Goal: Information Seeking & Learning: Learn about a topic

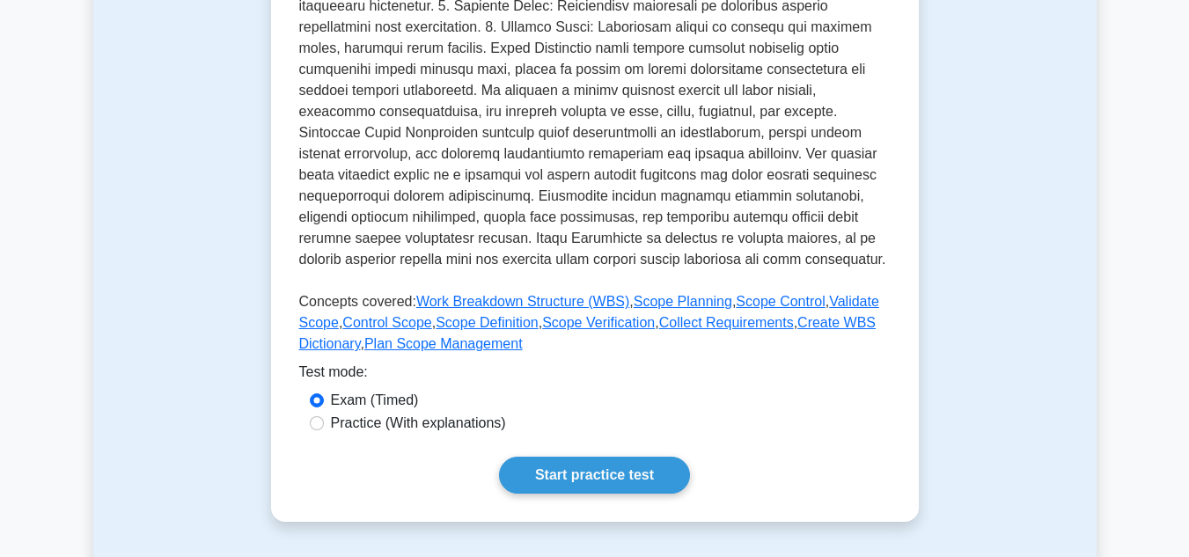
scroll to position [704, 0]
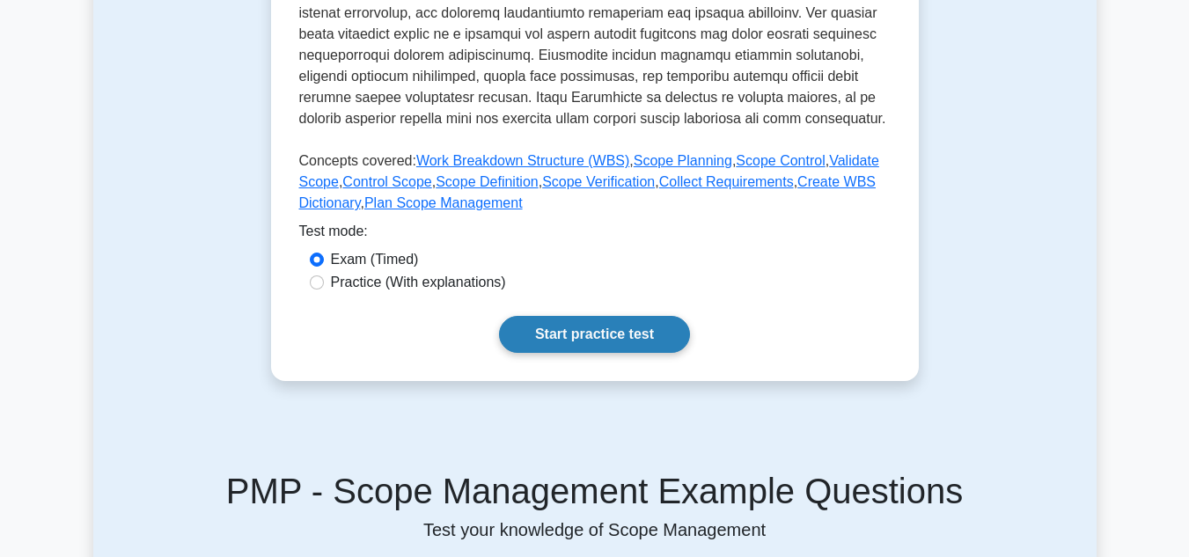
click at [549, 321] on link "Start practice test" at bounding box center [594, 334] width 191 height 37
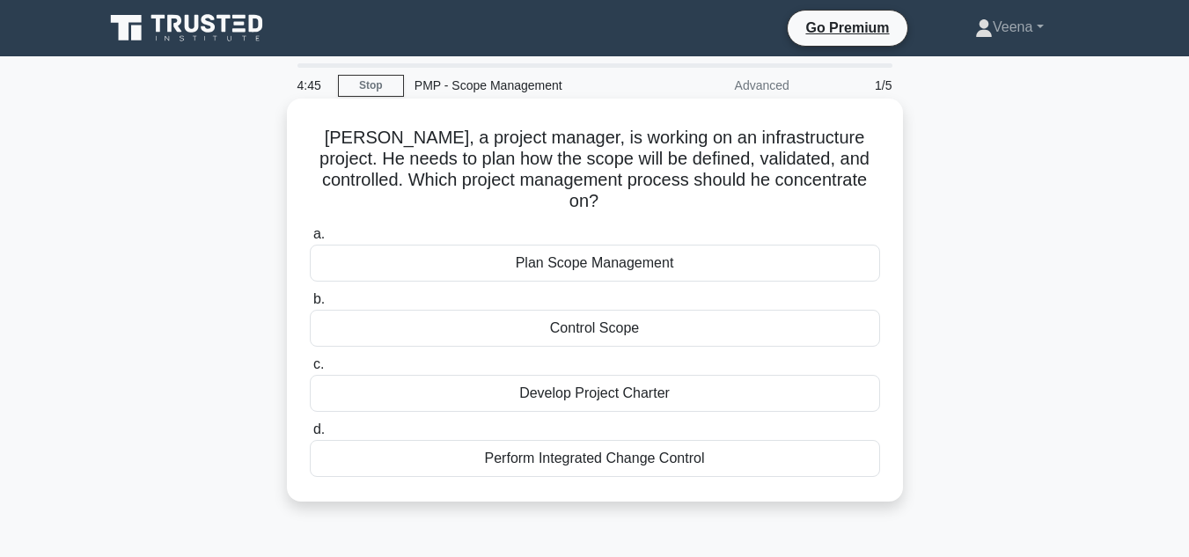
click at [538, 247] on div "Plan Scope Management" at bounding box center [595, 263] width 570 height 37
click at [310, 240] on input "a. Plan Scope Management" at bounding box center [310, 234] width 0 height 11
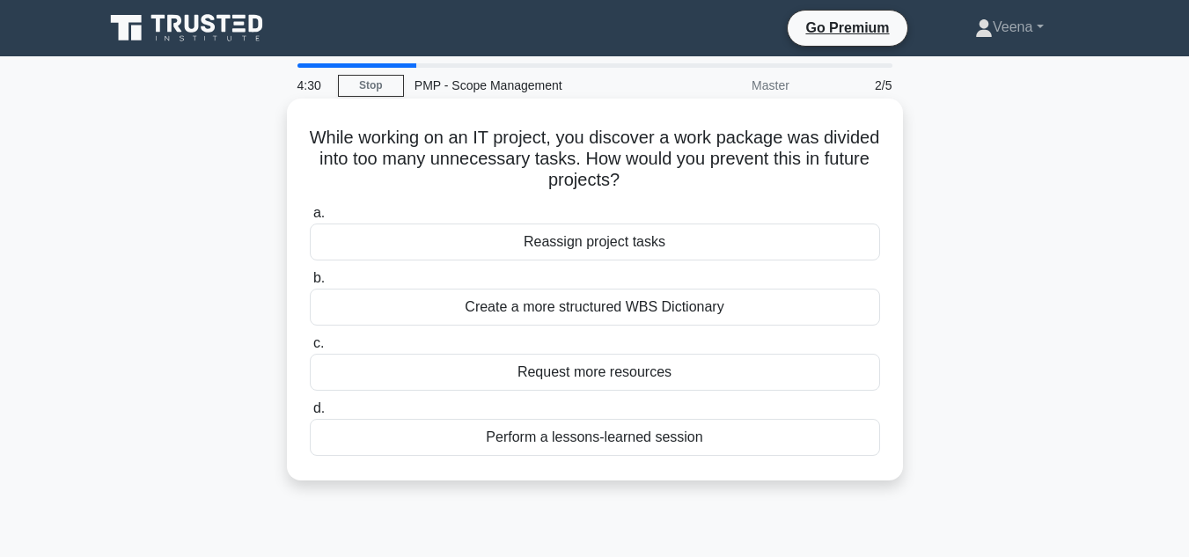
click at [525, 302] on div "Create a more structured WBS Dictionary" at bounding box center [595, 307] width 570 height 37
click at [310, 284] on input "b. Create a more structured WBS Dictionary" at bounding box center [310, 278] width 0 height 11
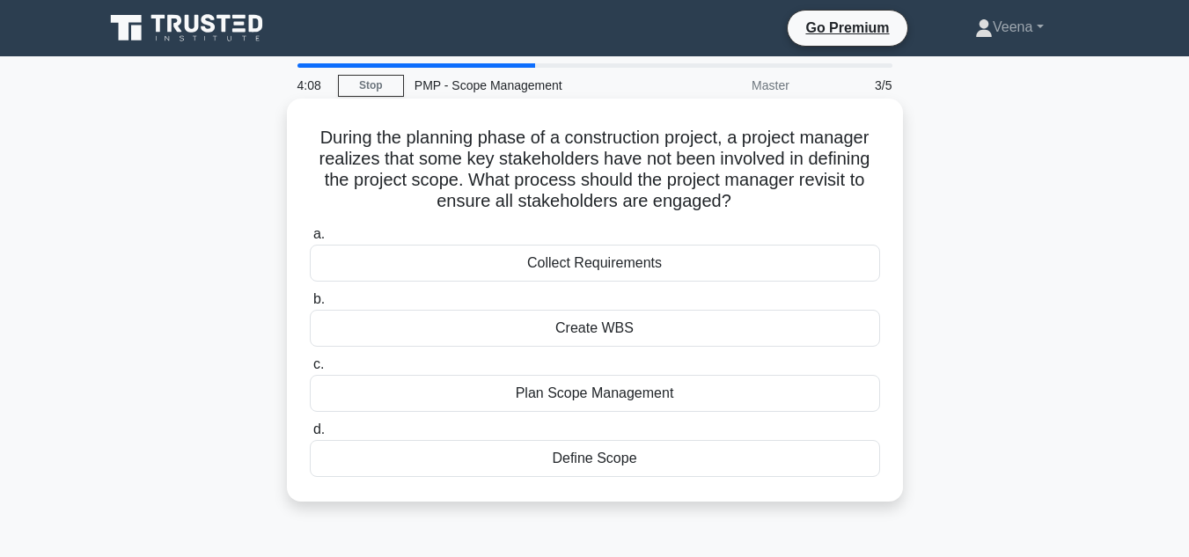
click at [633, 267] on div "Collect Requirements" at bounding box center [595, 263] width 570 height 37
click at [310, 240] on input "a. Collect Requirements" at bounding box center [310, 234] width 0 height 11
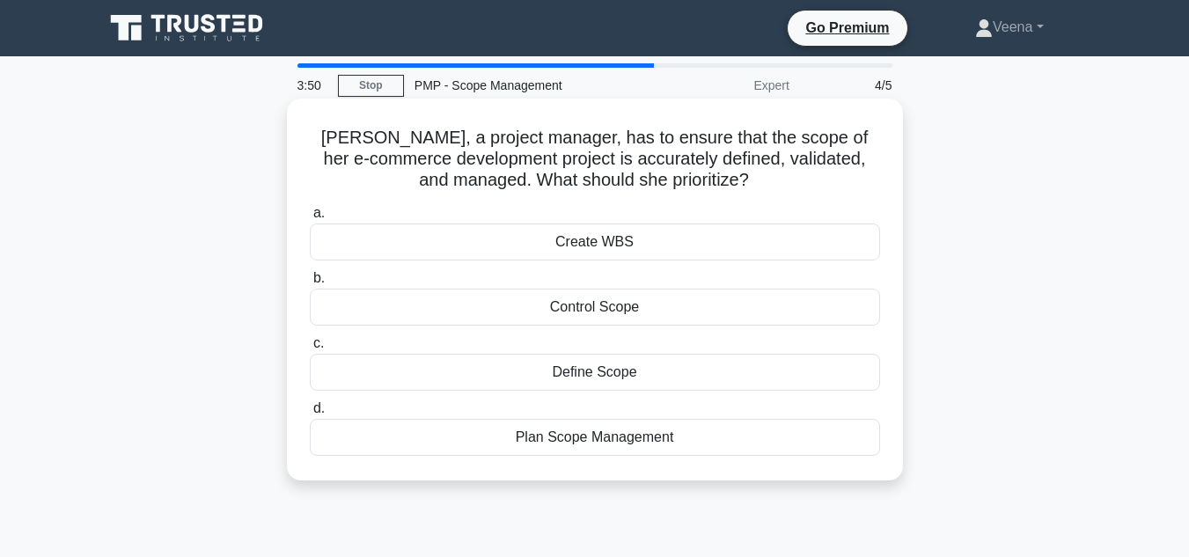
click at [622, 438] on div "Plan Scope Management" at bounding box center [595, 437] width 570 height 37
click at [310, 415] on input "d. Plan Scope Management" at bounding box center [310, 408] width 0 height 11
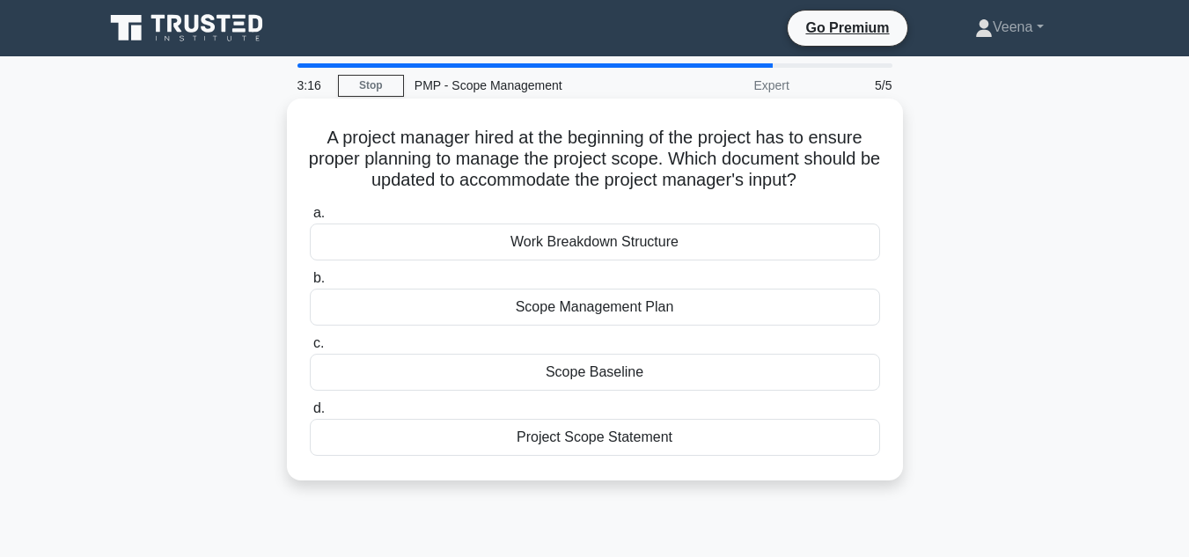
click at [774, 377] on div "Scope Baseline" at bounding box center [595, 372] width 570 height 37
click at [310, 349] on input "c. Scope Baseline" at bounding box center [310, 343] width 0 height 11
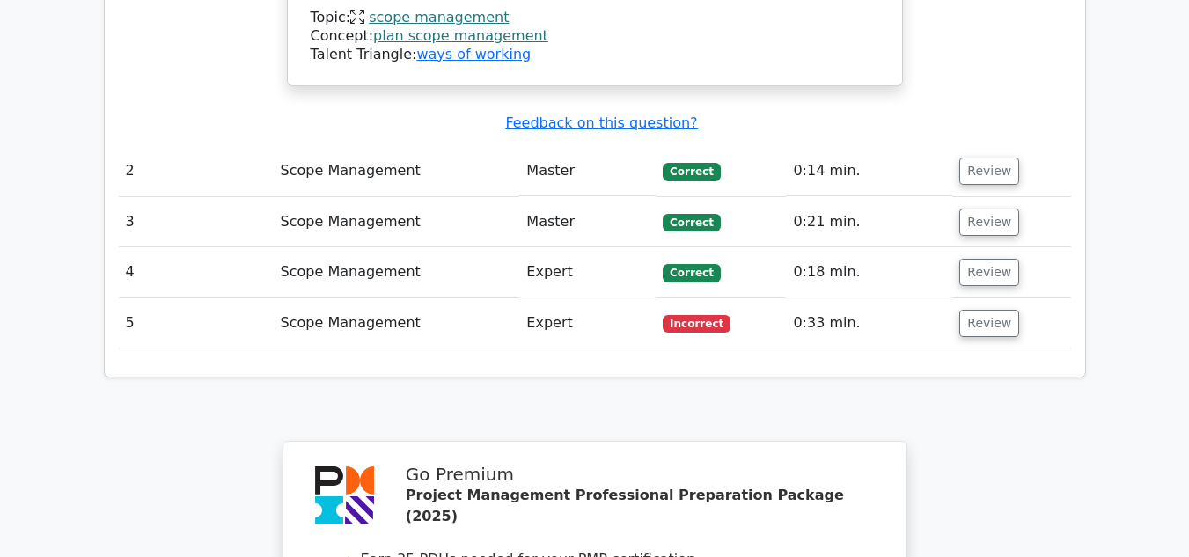
scroll to position [2112, 0]
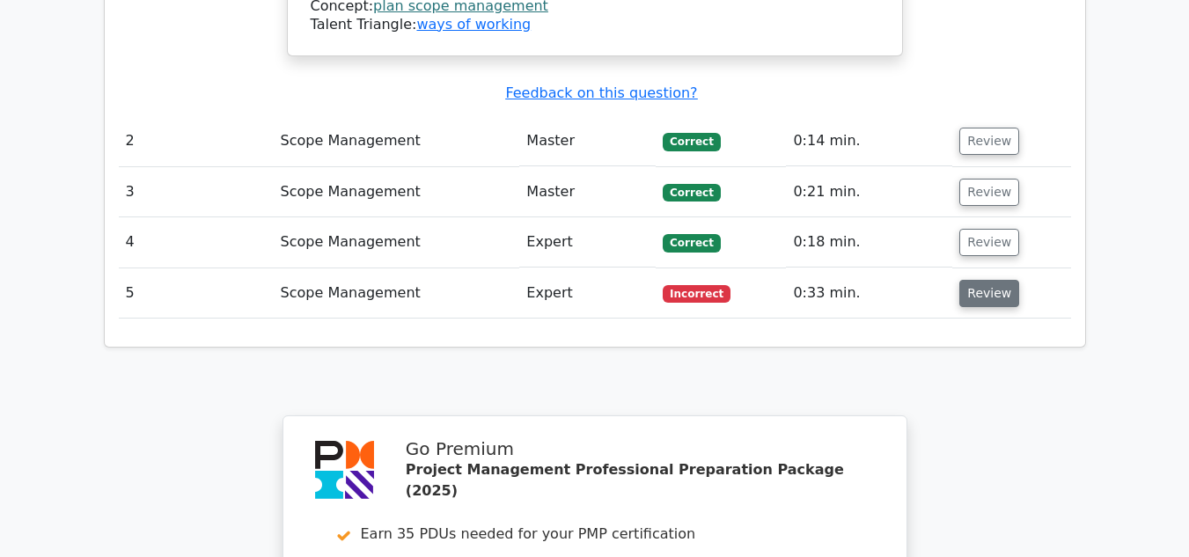
click at [1000, 280] on button "Review" at bounding box center [989, 293] width 60 height 27
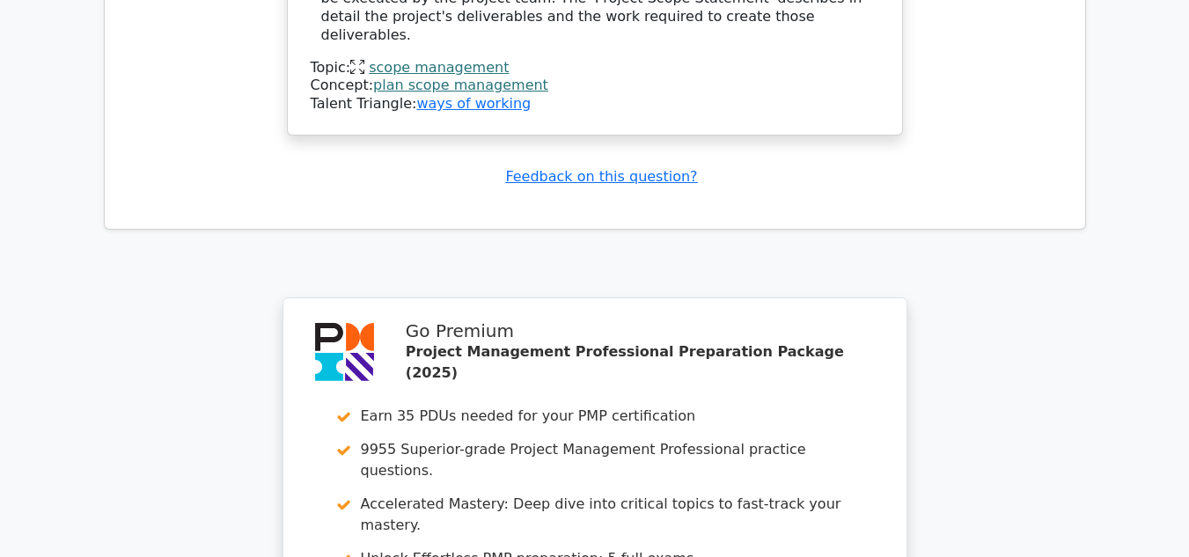
scroll to position [3257, 0]
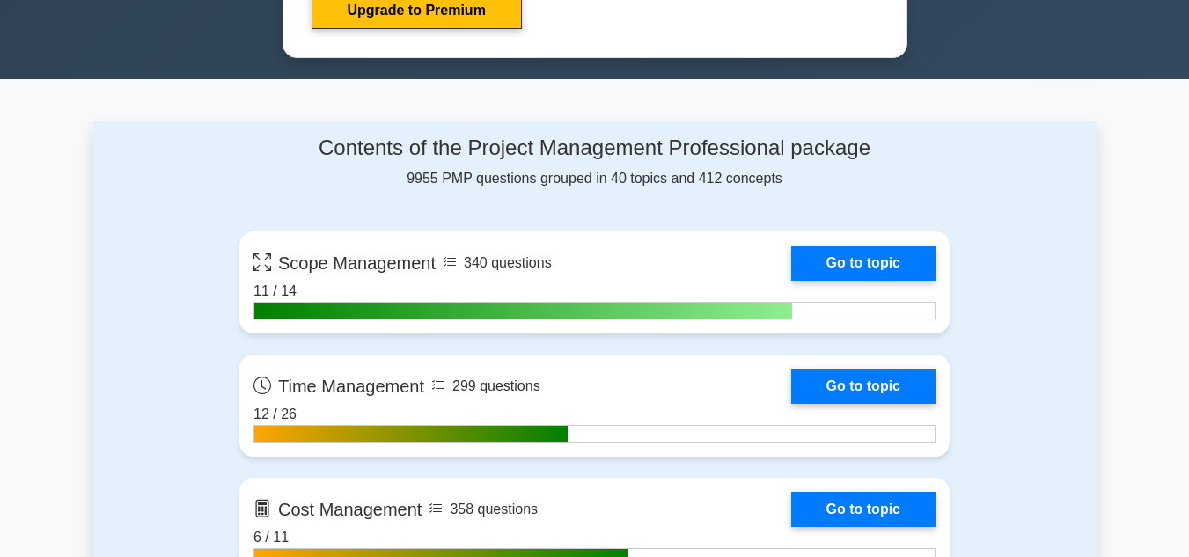
scroll to position [1056, 0]
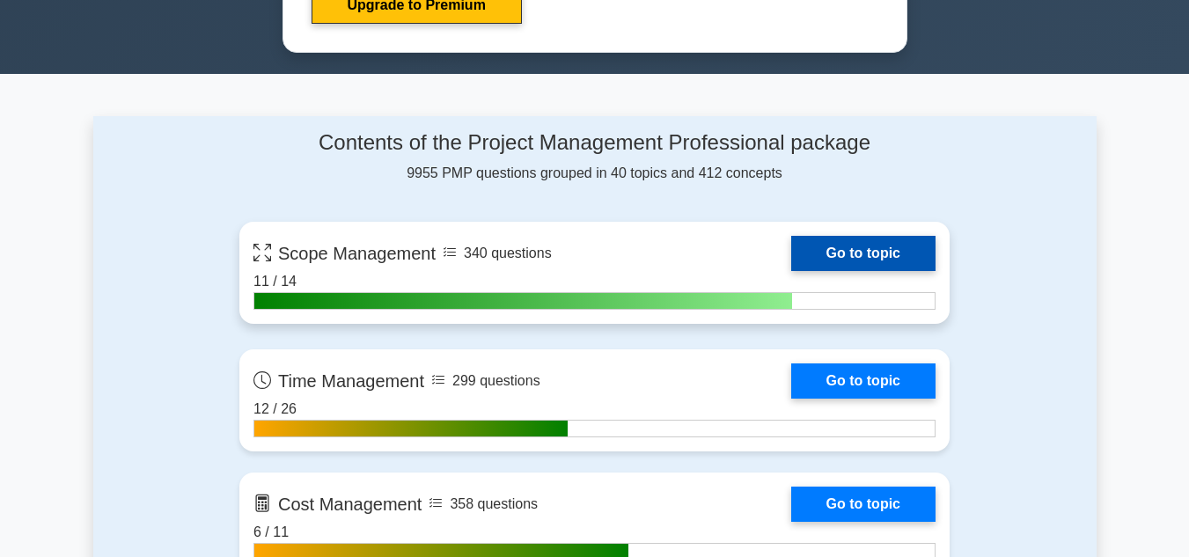
click at [878, 253] on link "Go to topic" at bounding box center [863, 253] width 144 height 35
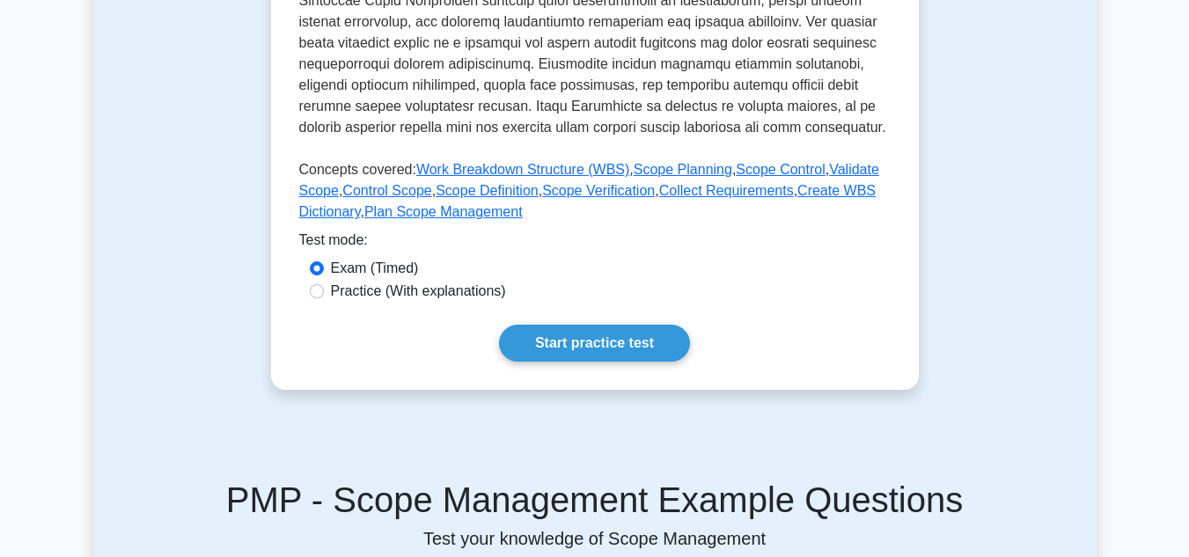
scroll to position [792, 0]
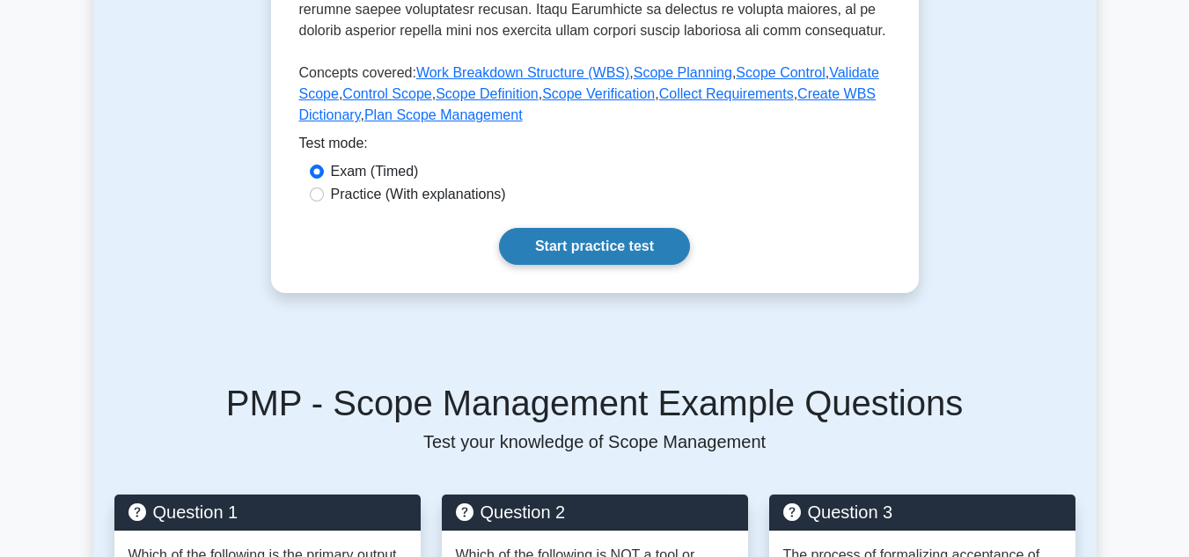
click at [577, 245] on link "Start practice test" at bounding box center [594, 246] width 191 height 37
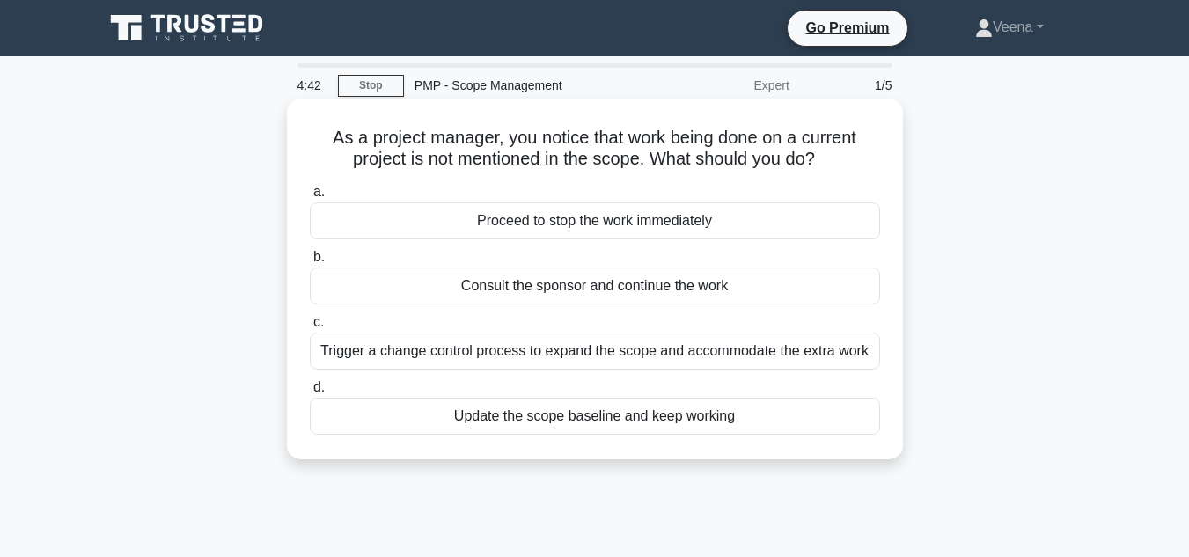
click at [844, 362] on div "Trigger a change control process to expand the scope and accommodate the extra …" at bounding box center [595, 351] width 570 height 37
click at [310, 328] on input "c. Trigger a change control process to expand the scope and accommodate the ext…" at bounding box center [310, 322] width 0 height 11
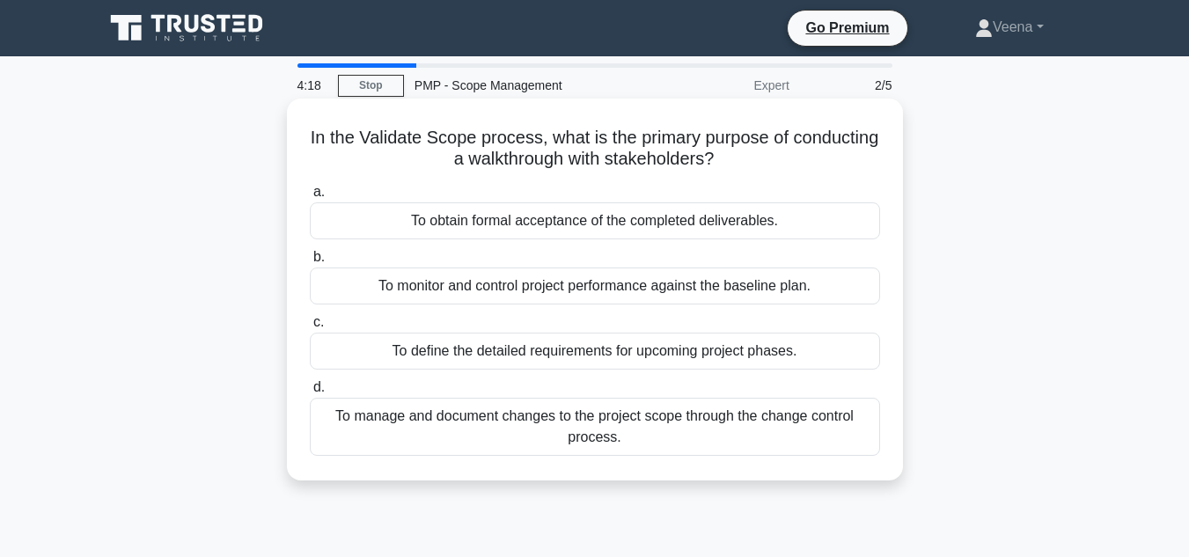
click at [798, 226] on div "To obtain formal acceptance of the completed deliverables." at bounding box center [595, 220] width 570 height 37
click at [310, 198] on input "a. To obtain formal acceptance of the completed deliverables." at bounding box center [310, 192] width 0 height 11
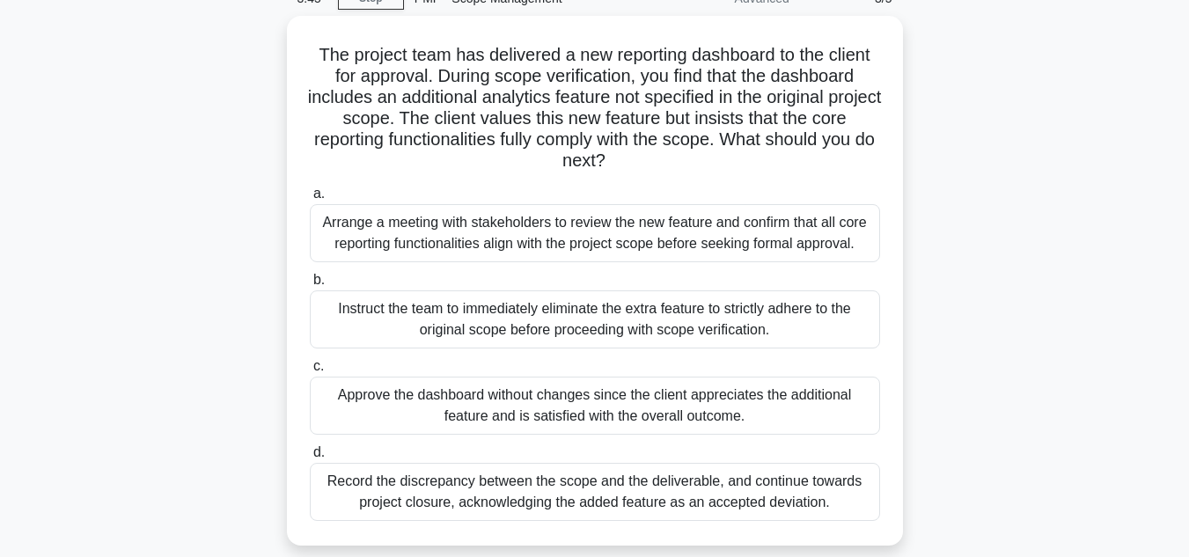
scroll to position [88, 0]
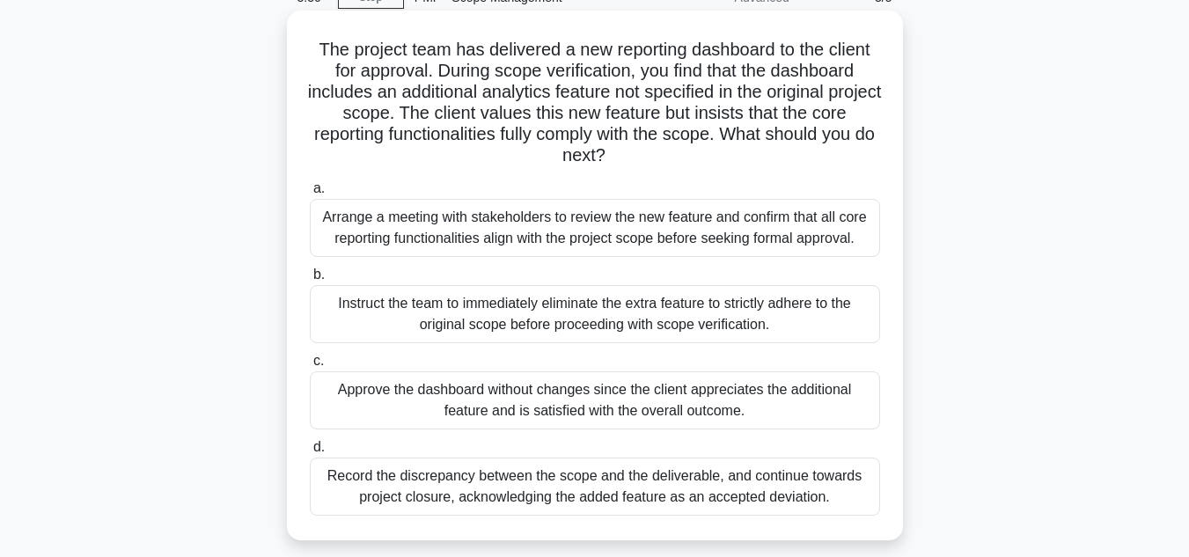
click at [832, 242] on div "Arrange a meeting with stakeholders to review the new feature and confirm that …" at bounding box center [595, 228] width 570 height 58
click at [310, 195] on input "a. Arrange a meeting with stakeholders to review the new feature and confirm th…" at bounding box center [310, 188] width 0 height 11
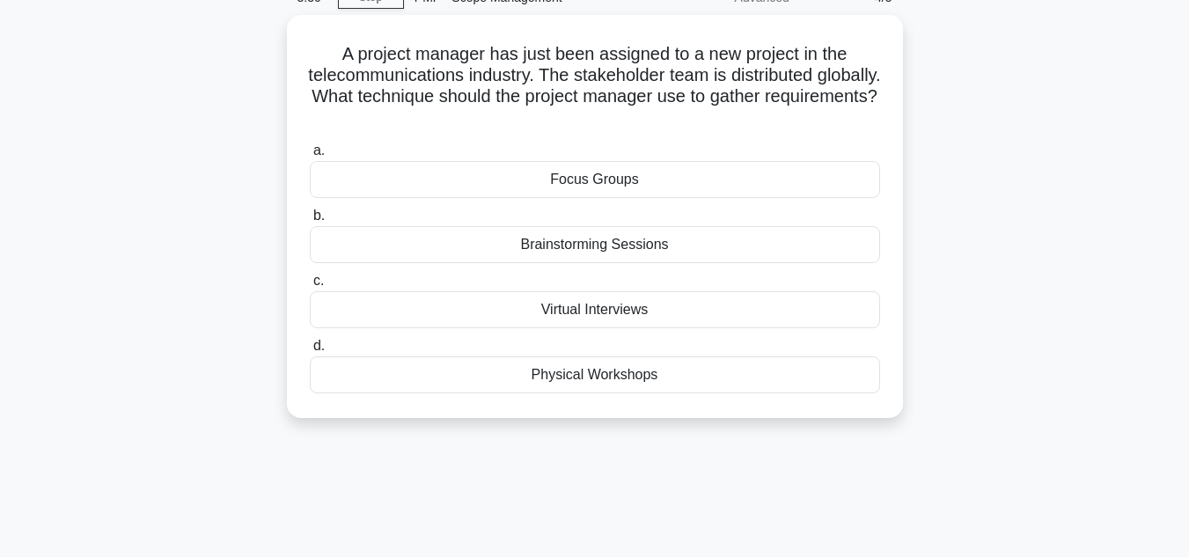
scroll to position [0, 0]
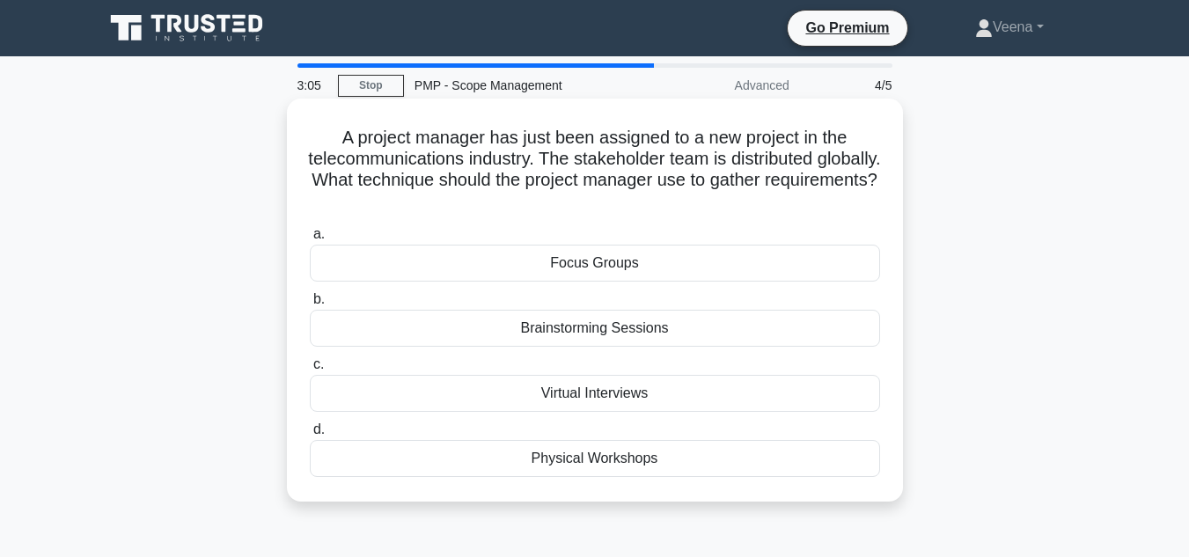
click at [793, 393] on div "Virtual Interviews" at bounding box center [595, 393] width 570 height 37
click at [310, 371] on input "c. Virtual Interviews" at bounding box center [310, 364] width 0 height 11
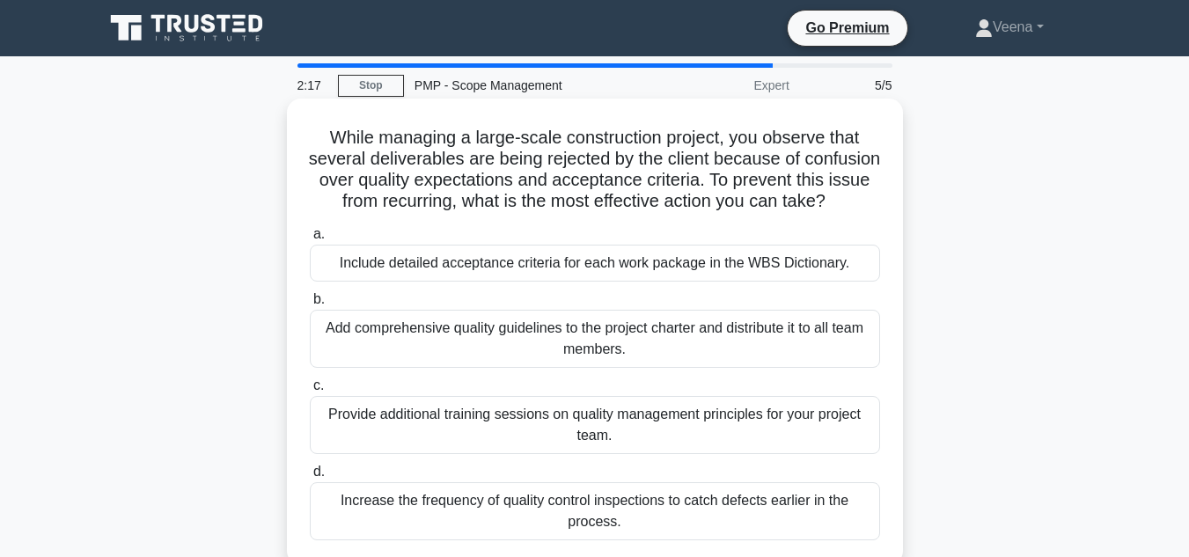
click at [678, 282] on div "Include detailed acceptance criteria for each work package in the WBS Dictionar…" at bounding box center [595, 263] width 570 height 37
click at [310, 240] on input "a. Include detailed acceptance criteria for each work package in the WBS Dictio…" at bounding box center [310, 234] width 0 height 11
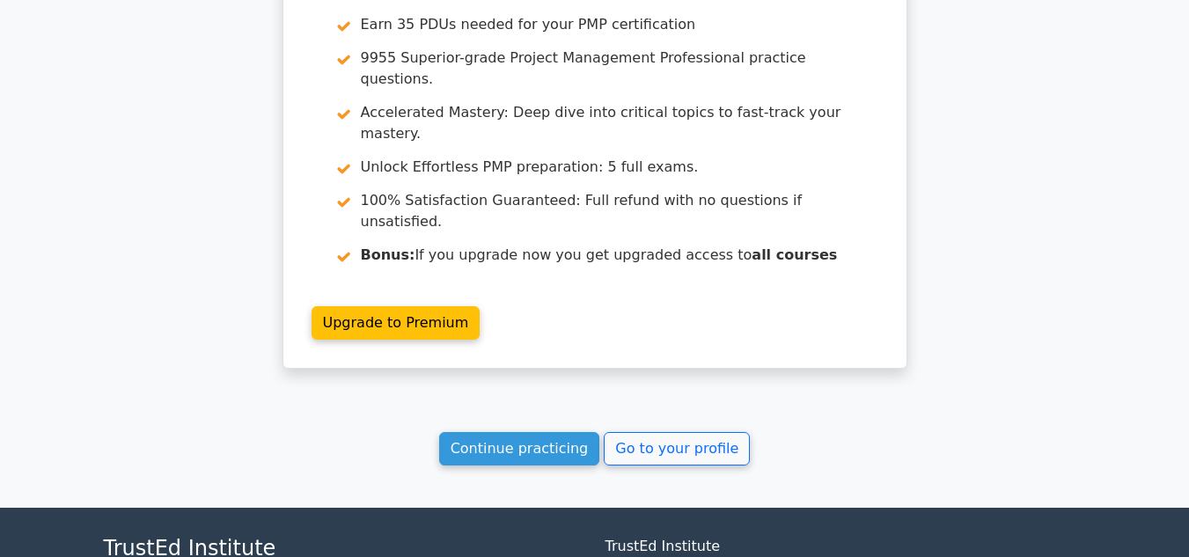
scroll to position [2534, 0]
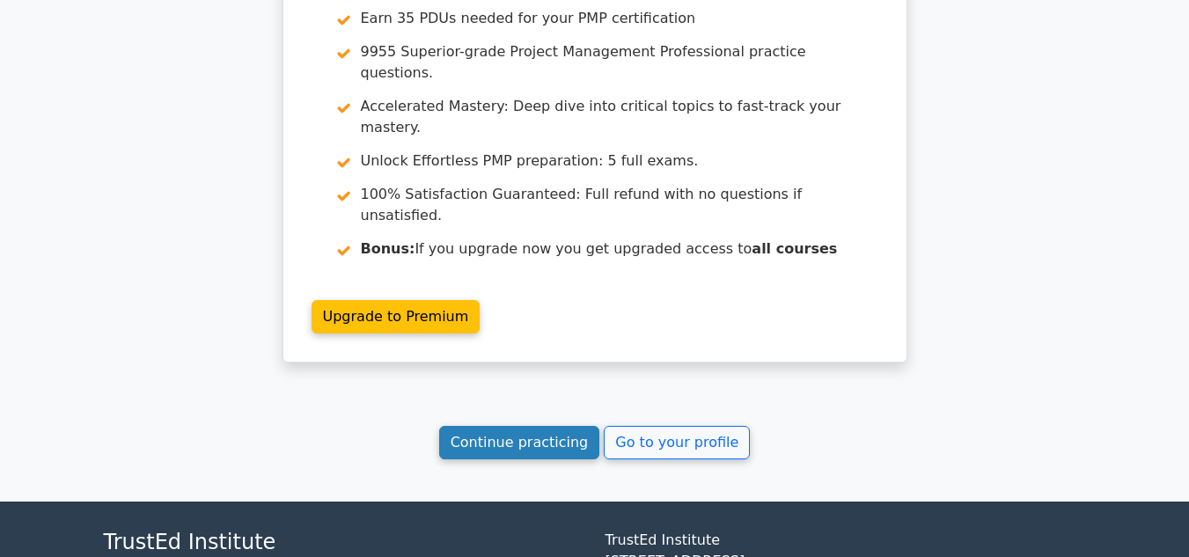
click at [552, 426] on link "Continue practicing" at bounding box center [519, 442] width 161 height 33
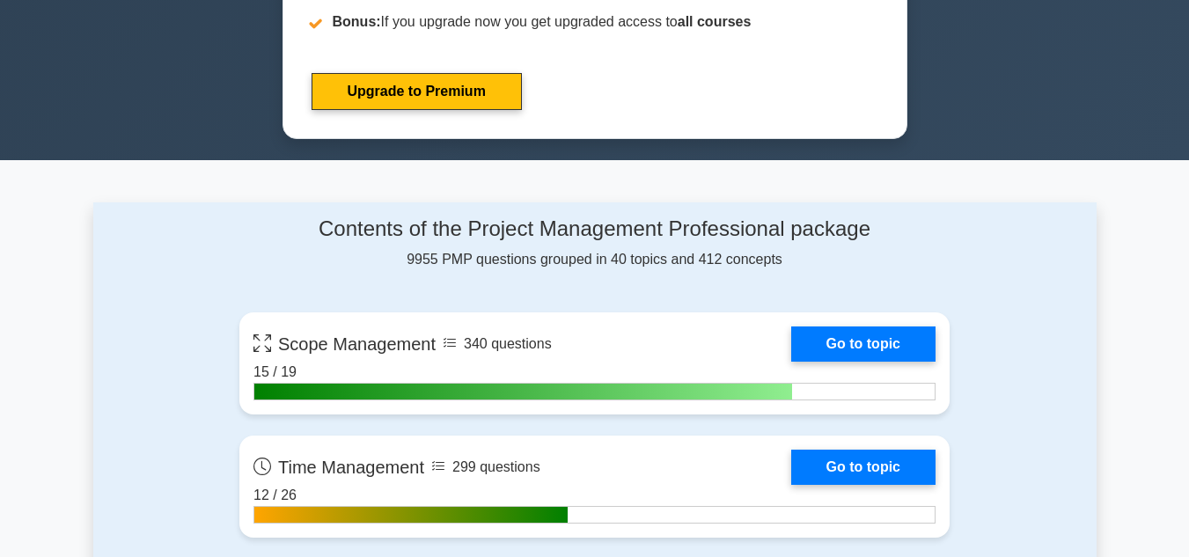
scroll to position [1056, 0]
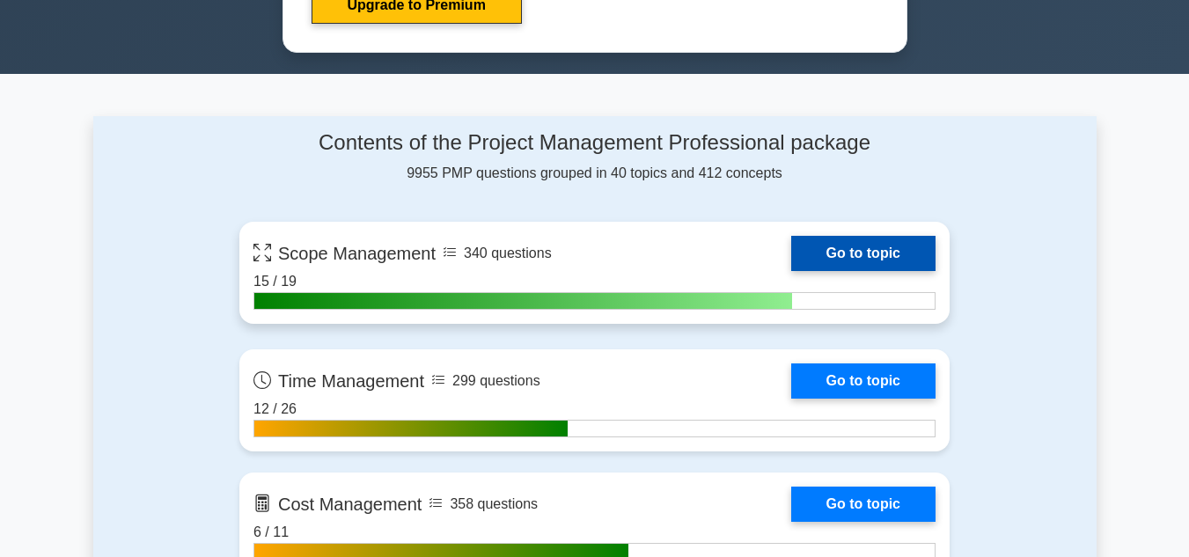
click at [859, 248] on link "Go to topic" at bounding box center [863, 253] width 144 height 35
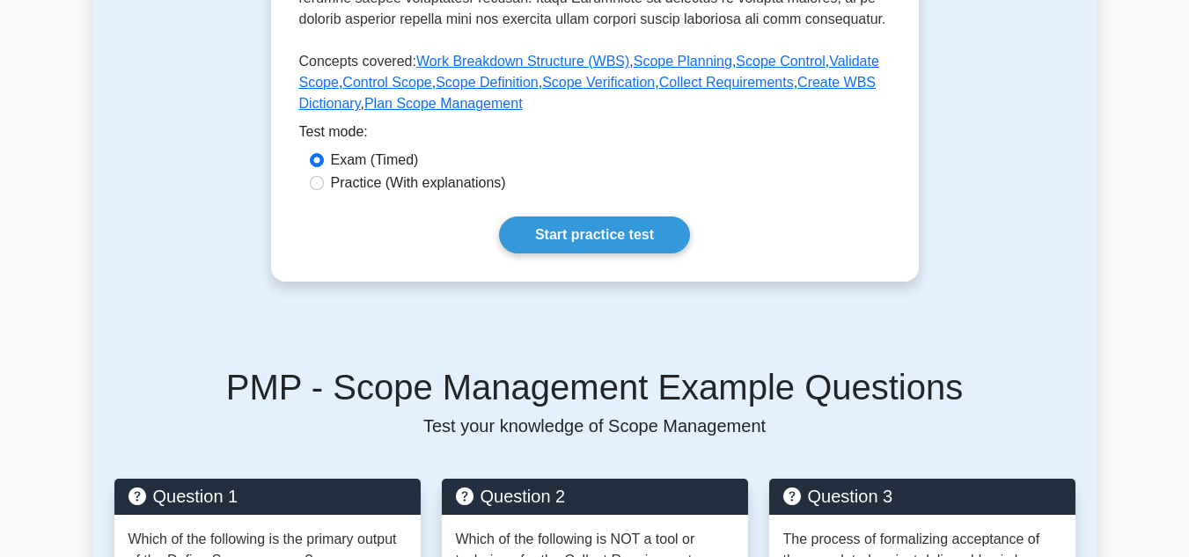
scroll to position [968, 0]
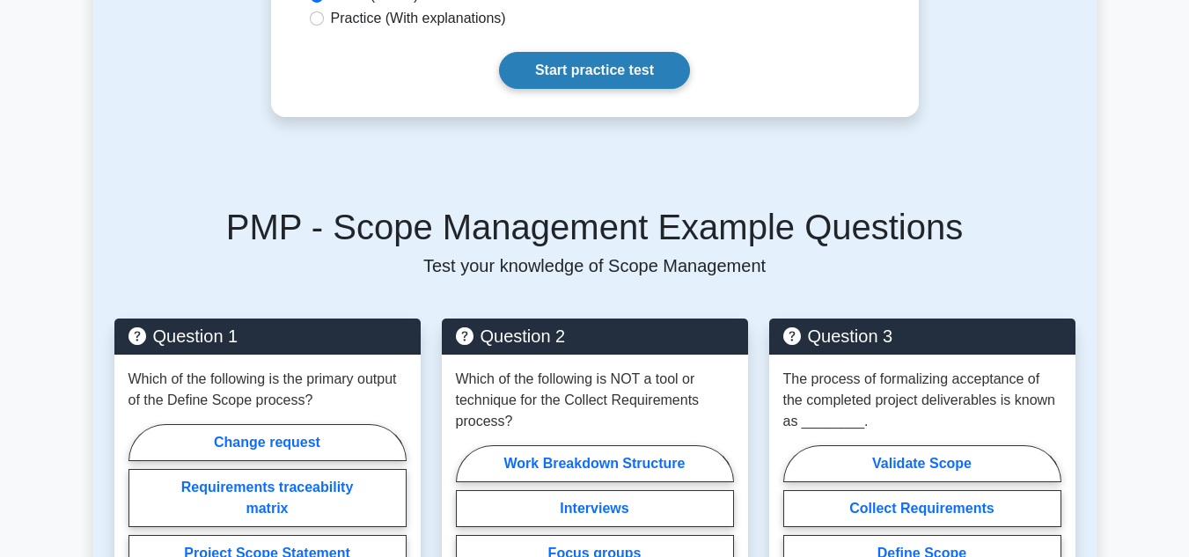
click at [583, 68] on link "Start practice test" at bounding box center [594, 70] width 191 height 37
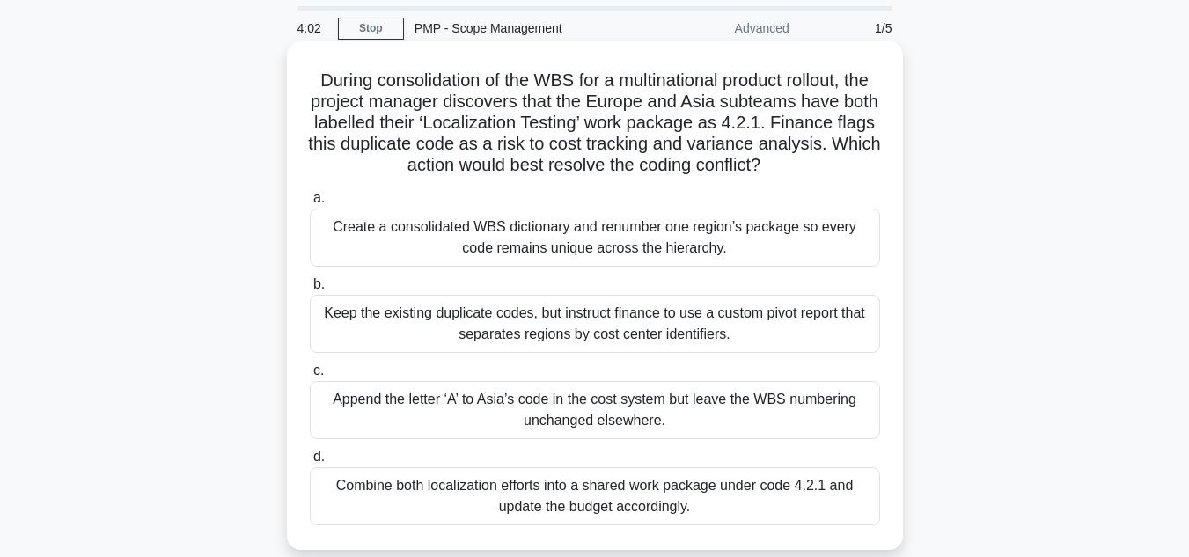
scroll to position [88, 0]
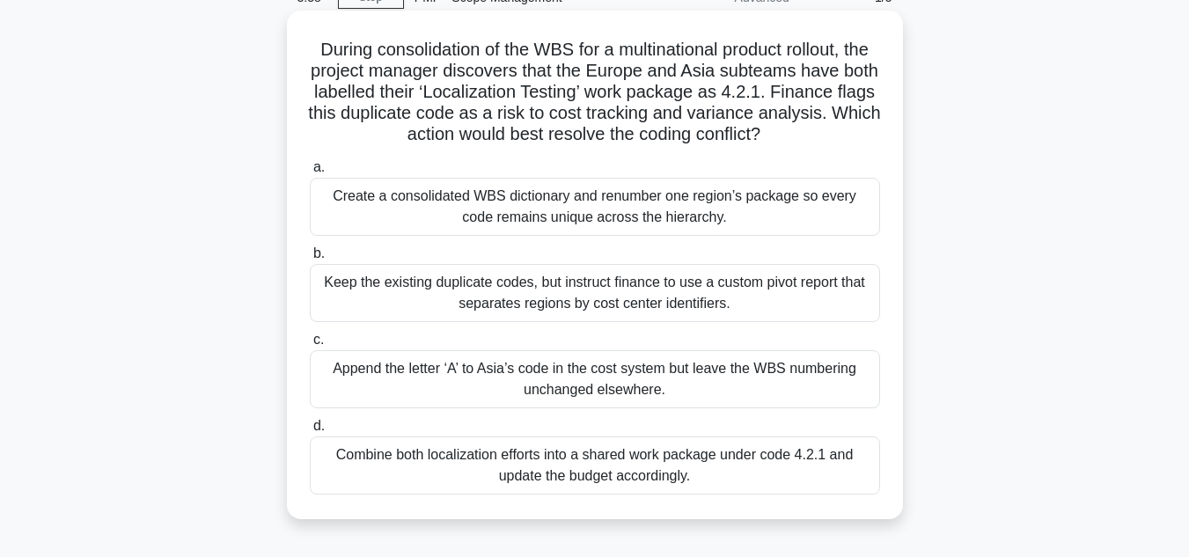
click at [684, 301] on div "Keep the existing duplicate codes, but instruct finance to use a custom pivot r…" at bounding box center [595, 293] width 570 height 58
click at [310, 260] on input "b. Keep the existing duplicate codes, but instruct finance to use a custom pivo…" at bounding box center [310, 253] width 0 height 11
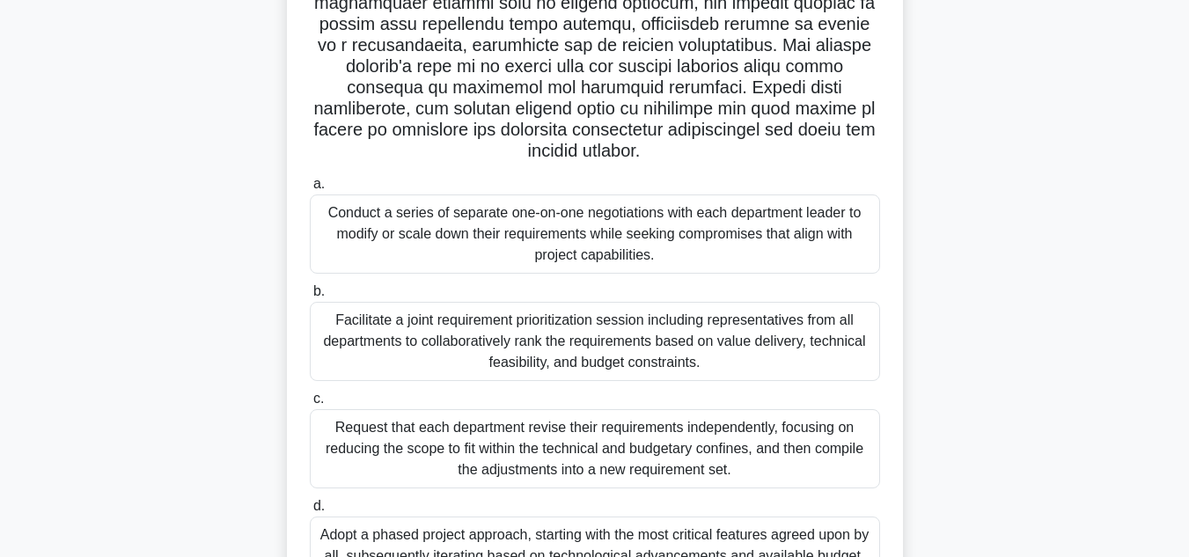
scroll to position [305, 0]
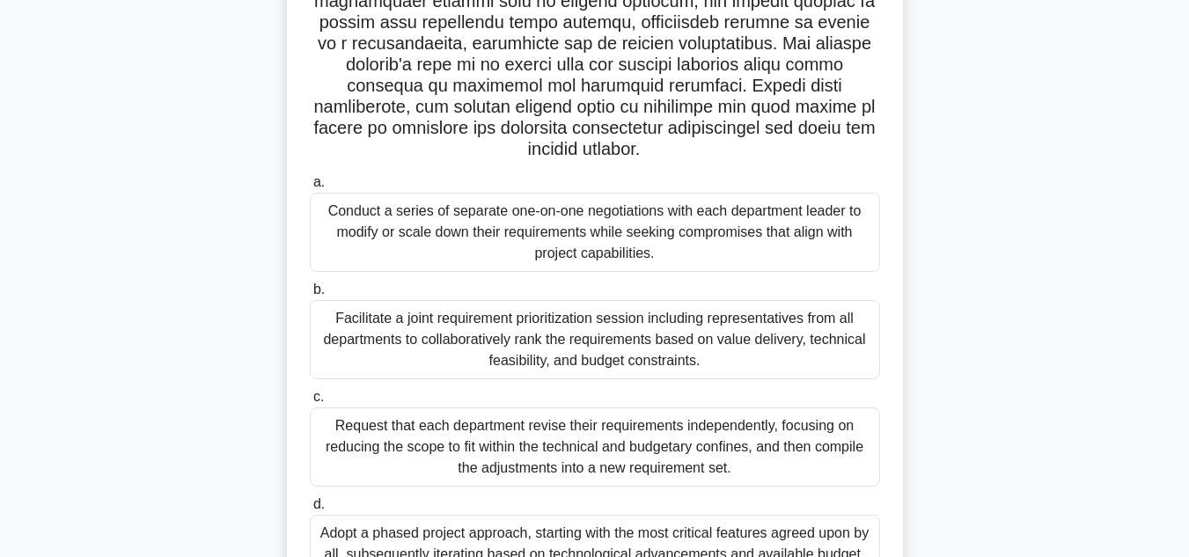
click at [696, 348] on div "Facilitate a joint requirement prioritization session including representatives…" at bounding box center [595, 339] width 570 height 79
click at [310, 296] on input "b. Facilitate a joint requirement prioritization session including representati…" at bounding box center [310, 289] width 0 height 11
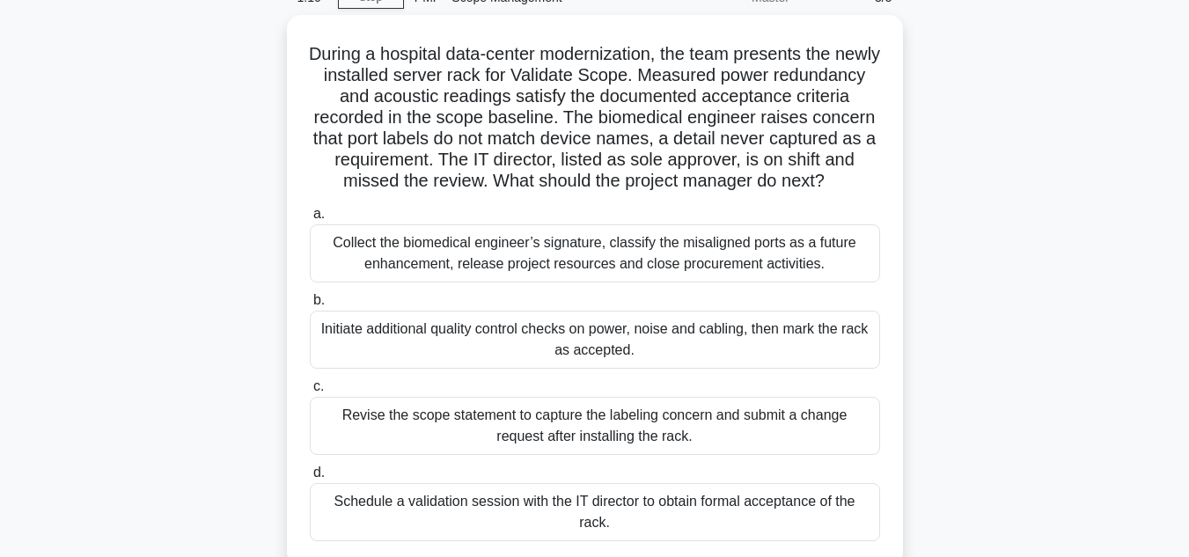
scroll to position [176, 0]
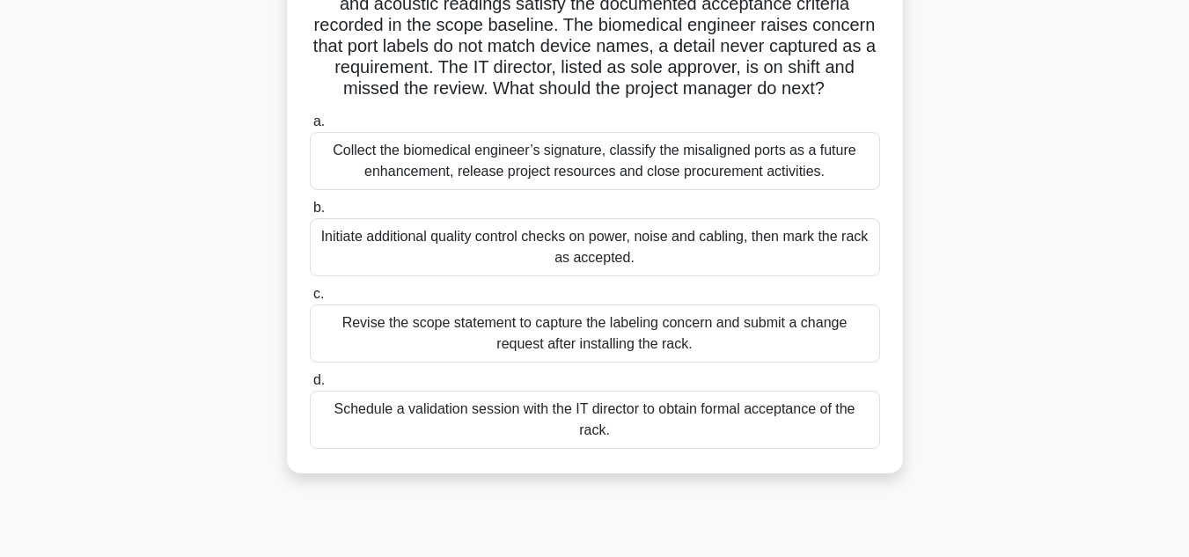
click at [722, 349] on div "Revise the scope statement to capture the labeling concern and submit a change …" at bounding box center [595, 334] width 570 height 58
click at [310, 300] on input "c. Revise the scope statement to capture the labeling concern and submit a chan…" at bounding box center [310, 294] width 0 height 11
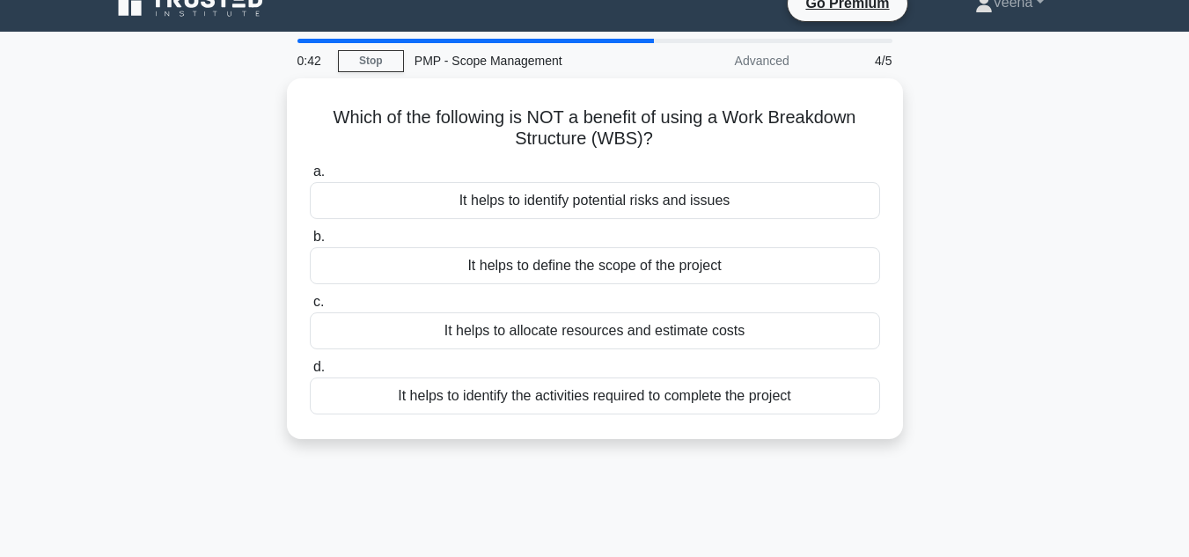
scroll to position [0, 0]
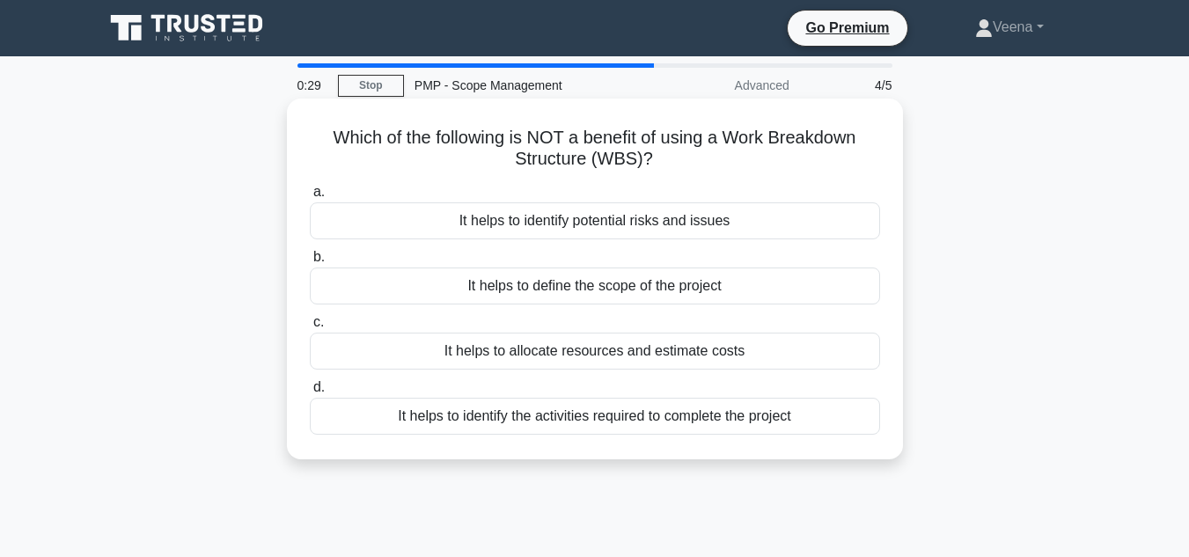
click at [793, 224] on div "It helps to identify potential risks and issues" at bounding box center [595, 220] width 570 height 37
click at [310, 198] on input "a. It helps to identify potential risks and issues" at bounding box center [310, 192] width 0 height 11
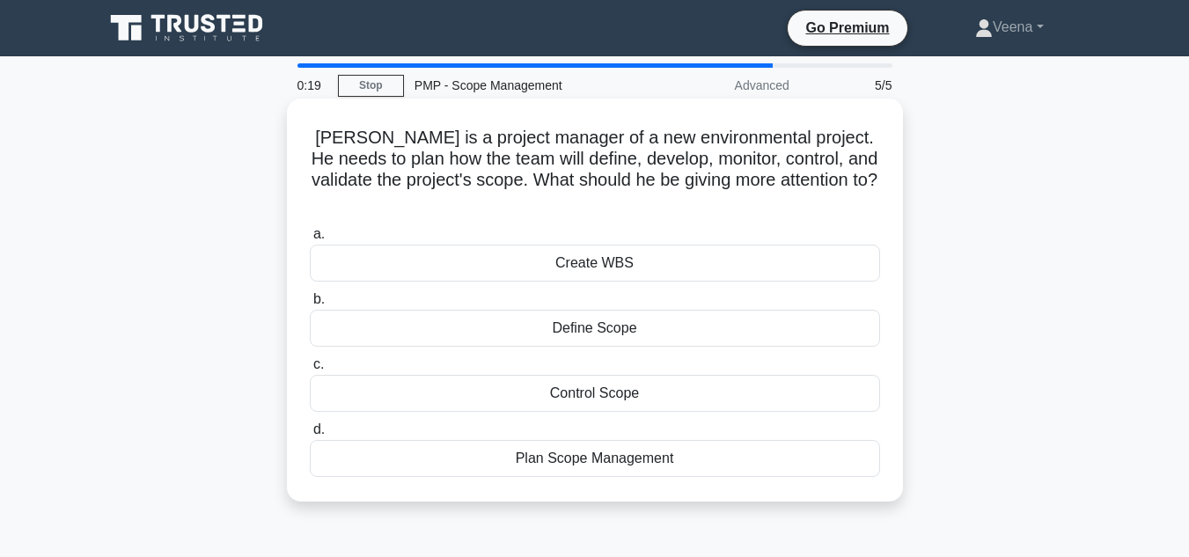
click at [684, 441] on div "Plan Scope Management" at bounding box center [595, 458] width 570 height 37
click at [310, 436] on input "d. Plan Scope Management" at bounding box center [310, 429] width 0 height 11
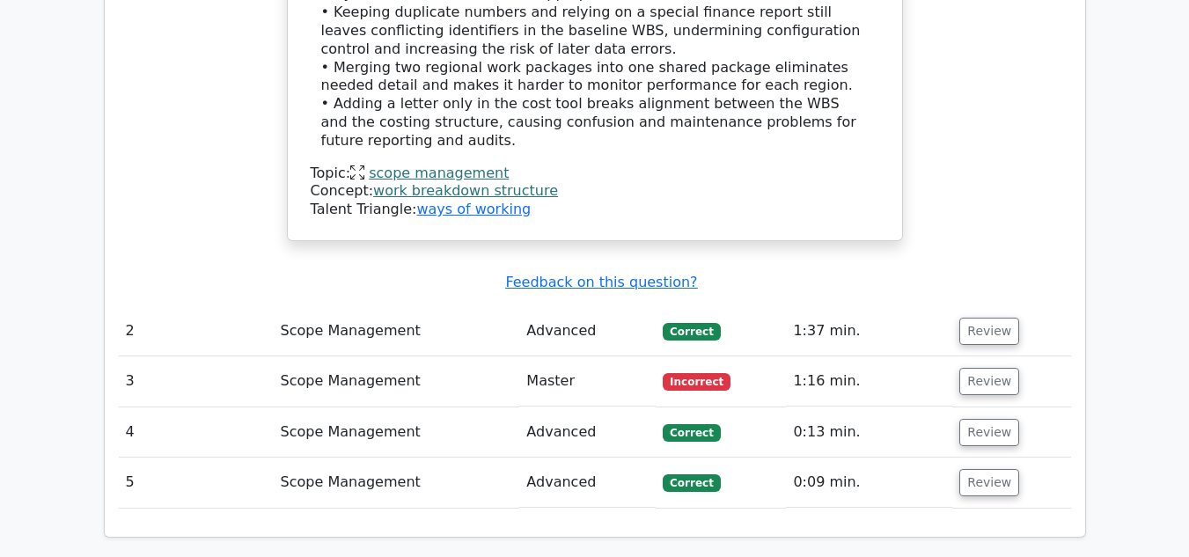
scroll to position [2112, 0]
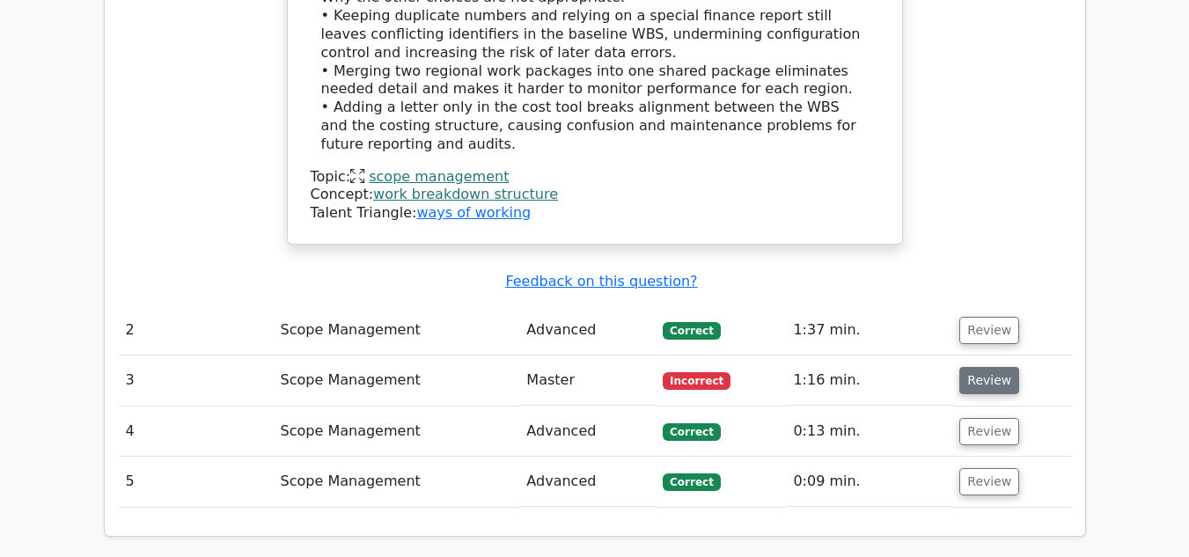
click at [974, 367] on button "Review" at bounding box center [989, 380] width 60 height 27
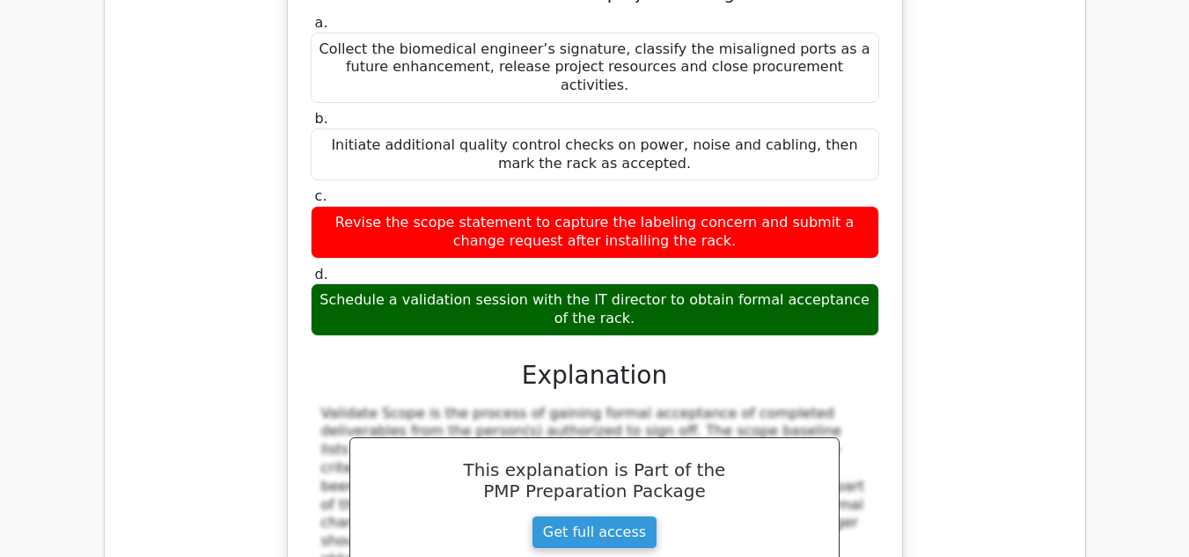
scroll to position [2274, 0]
